Goal: Task Accomplishment & Management: Use online tool/utility

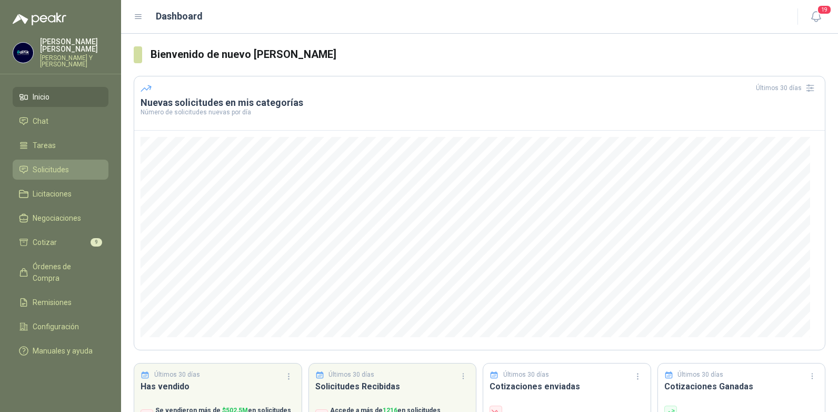
click at [52, 164] on span "Solicitudes" at bounding box center [51, 170] width 36 height 12
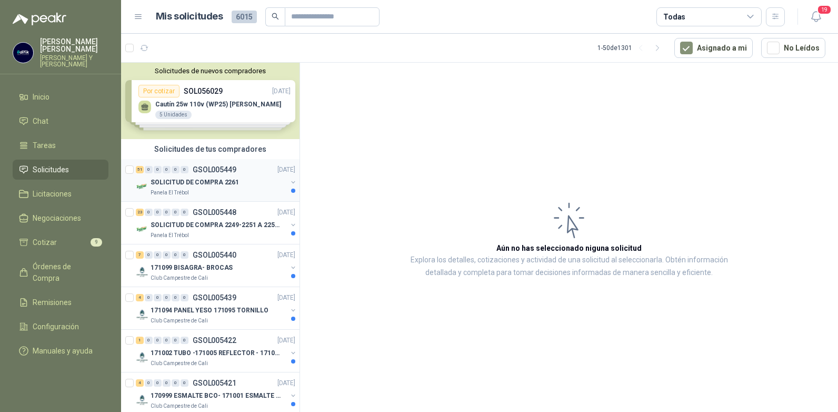
click at [194, 179] on p "SOLICITUD DE COMPRA 2261" at bounding box center [195, 182] width 88 height 10
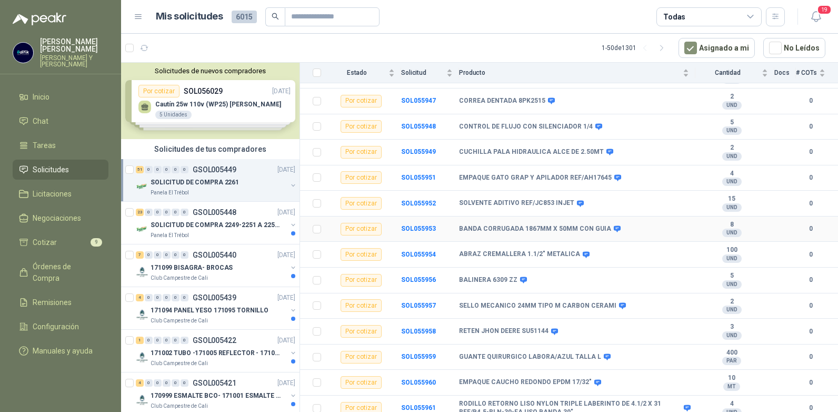
scroll to position [158, 0]
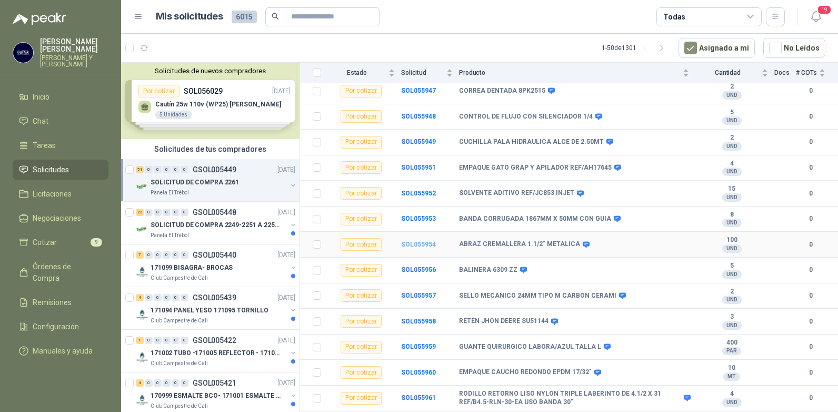
click at [421, 241] on b "SOL055954" at bounding box center [418, 244] width 35 height 7
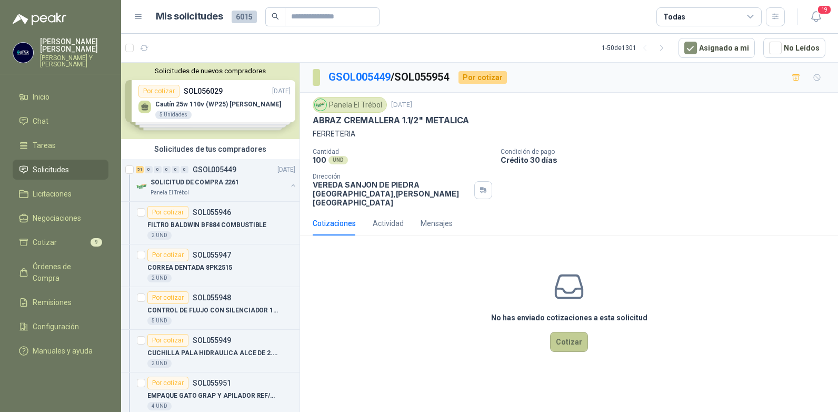
click at [566, 333] on button "Cotizar" at bounding box center [569, 342] width 38 height 20
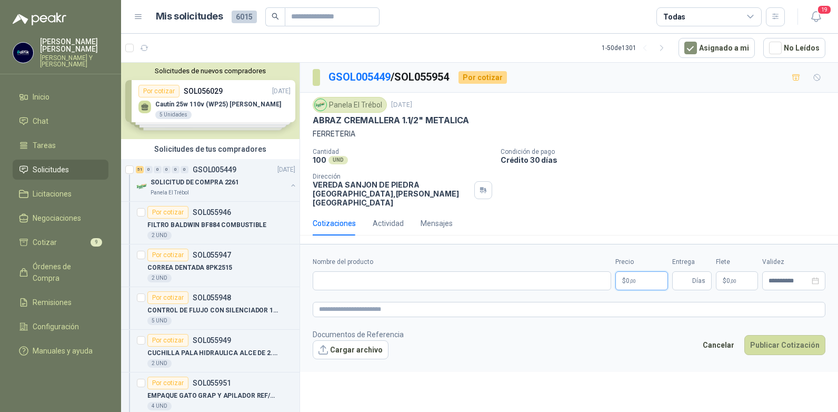
click at [638, 271] on p "$ 0 ,00" at bounding box center [642, 280] width 53 height 19
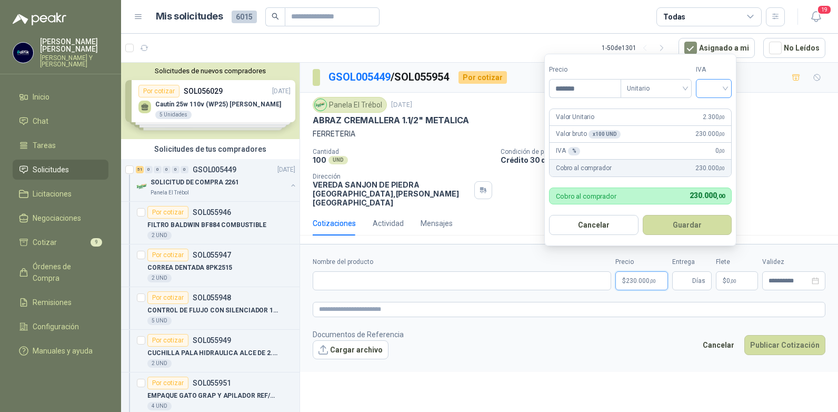
type input "*******"
click at [723, 88] on input "search" at bounding box center [713, 88] width 23 height 16
click at [711, 105] on div "19%" at bounding box center [716, 110] width 19 height 12
click at [703, 222] on button "Guardar" at bounding box center [689, 225] width 91 height 20
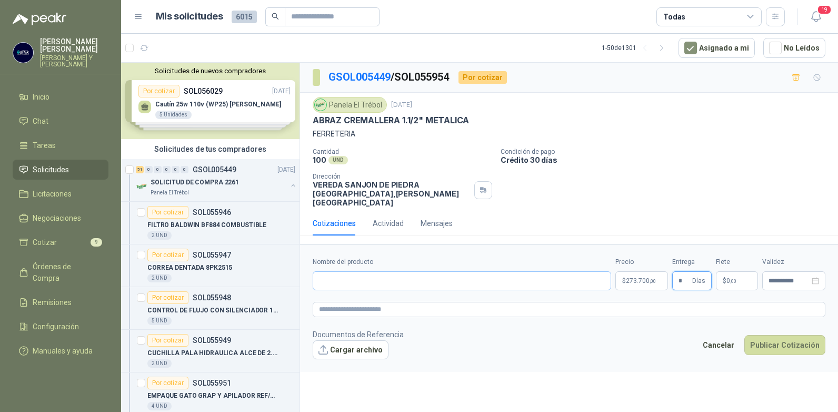
type input "*"
click at [412, 271] on input "Nombre del producto" at bounding box center [462, 280] width 299 height 19
type input "**********"
click at [777, 335] on button "Publicar Cotización" at bounding box center [785, 345] width 81 height 20
